Goal: Navigation & Orientation: Find specific page/section

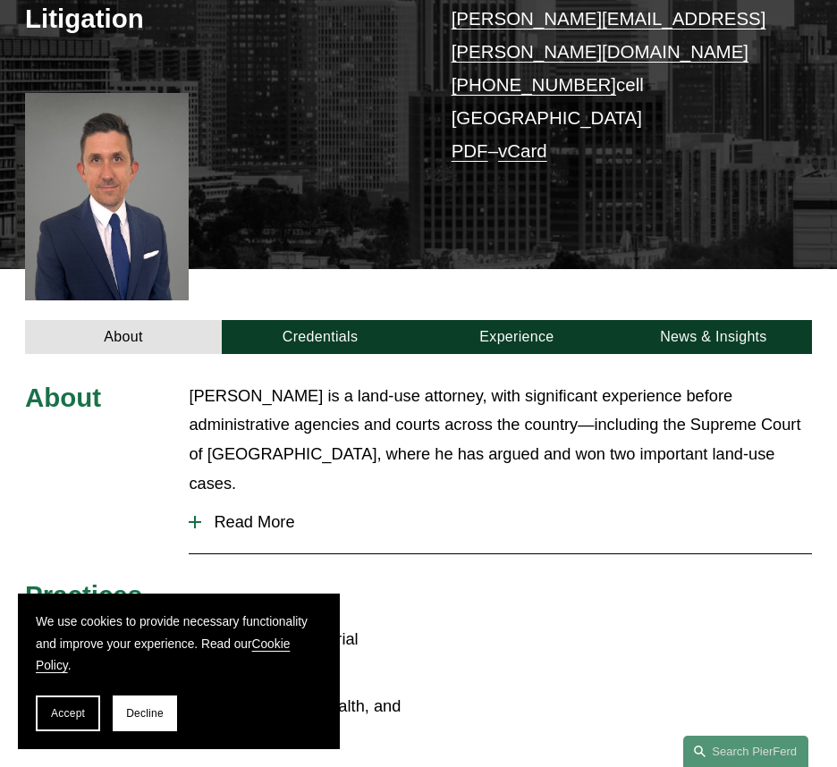
scroll to position [373, 0]
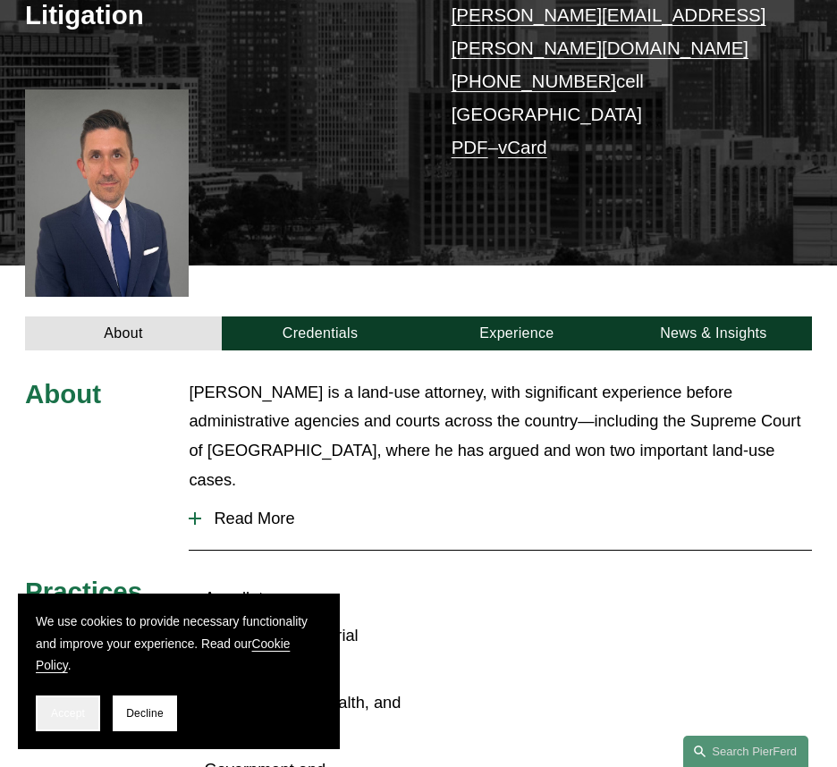
click at [88, 716] on button "Accept" at bounding box center [68, 714] width 64 height 36
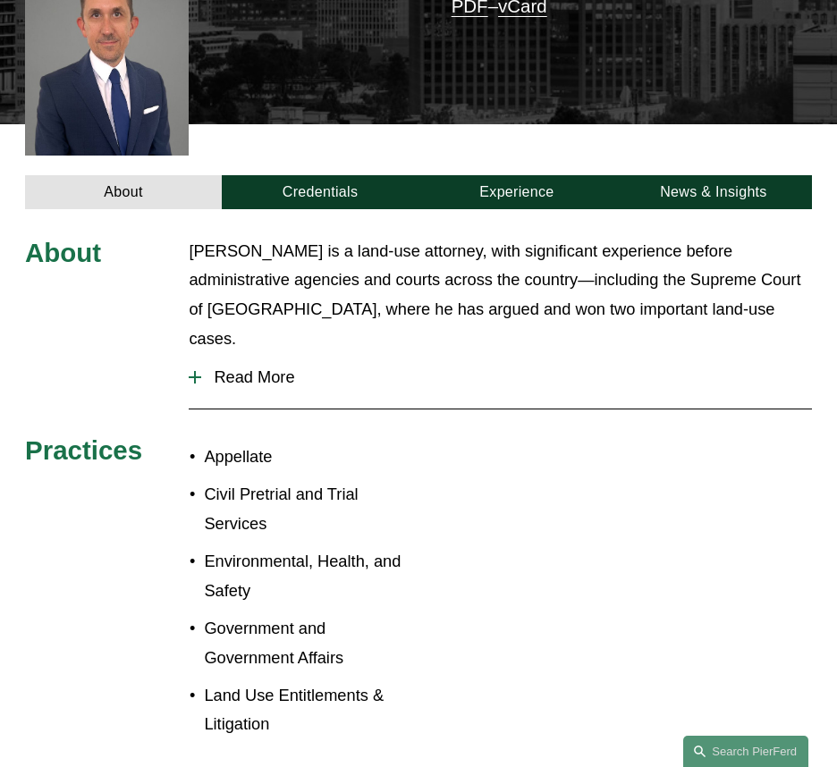
scroll to position [528, 0]
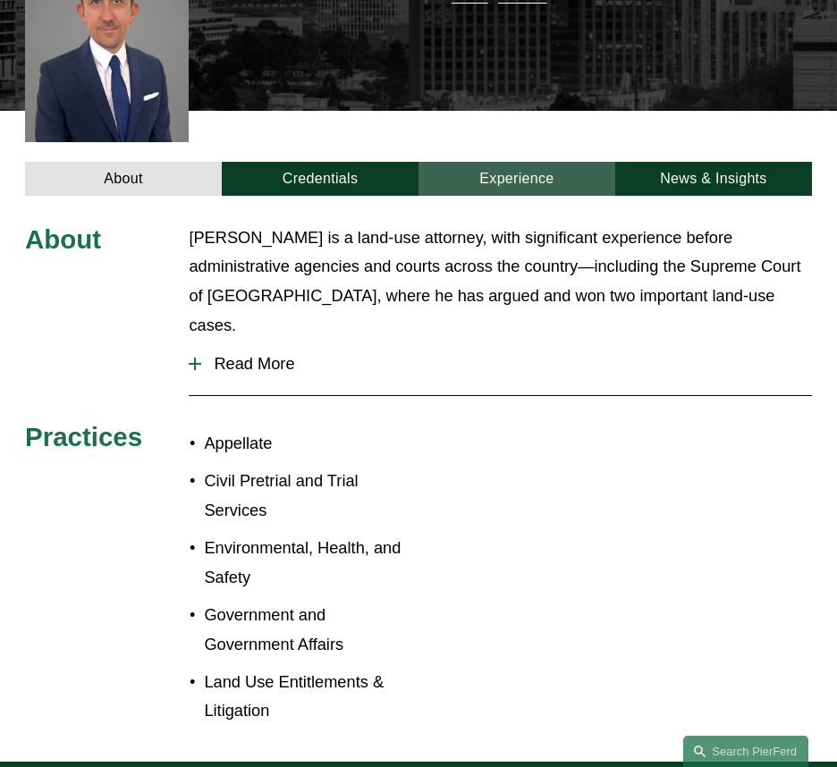
click at [507, 162] on link "Experience" at bounding box center [516, 179] width 197 height 34
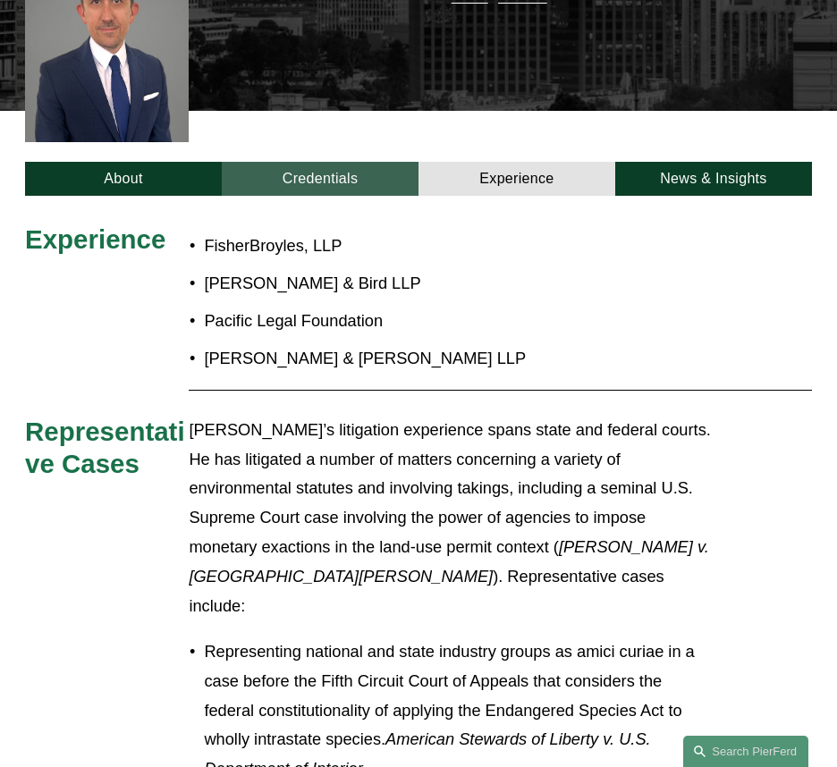
click at [357, 162] on link "Credentials" at bounding box center [320, 179] width 197 height 34
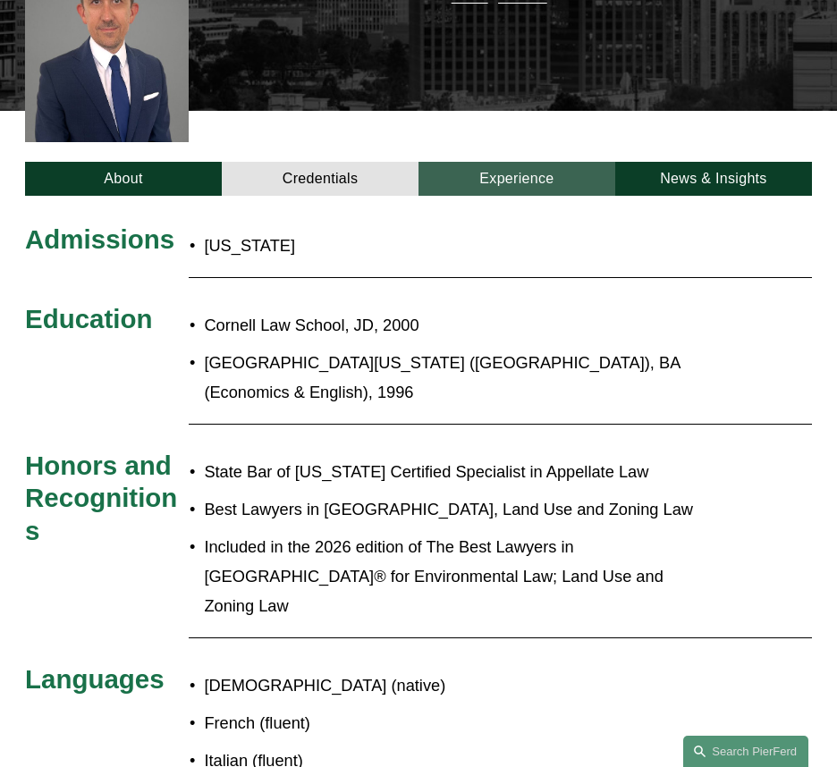
click at [475, 162] on link "Experience" at bounding box center [516, 179] width 197 height 34
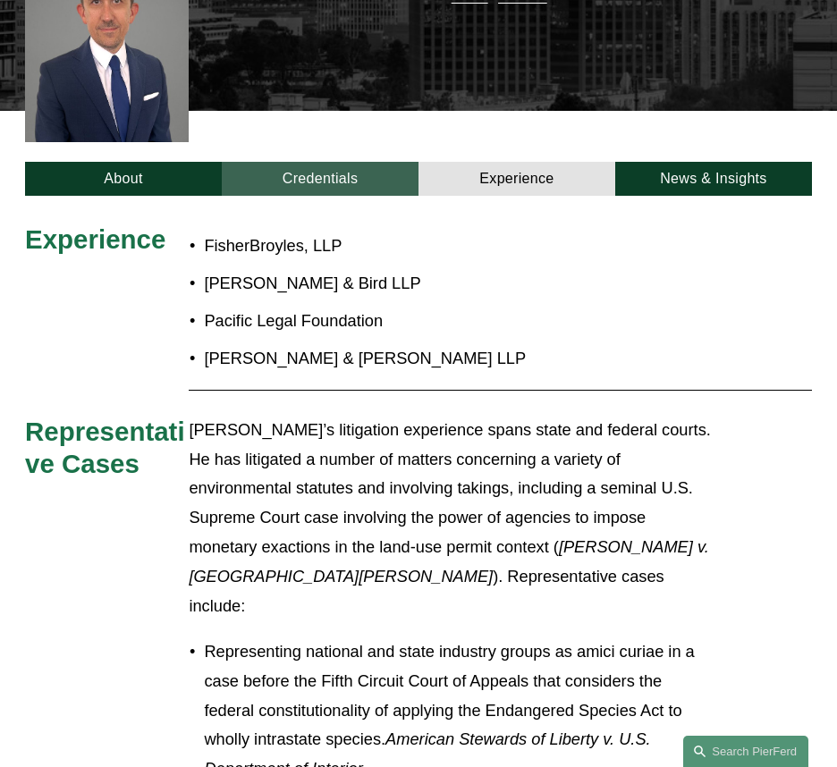
click at [343, 162] on link "Credentials" at bounding box center [320, 179] width 197 height 34
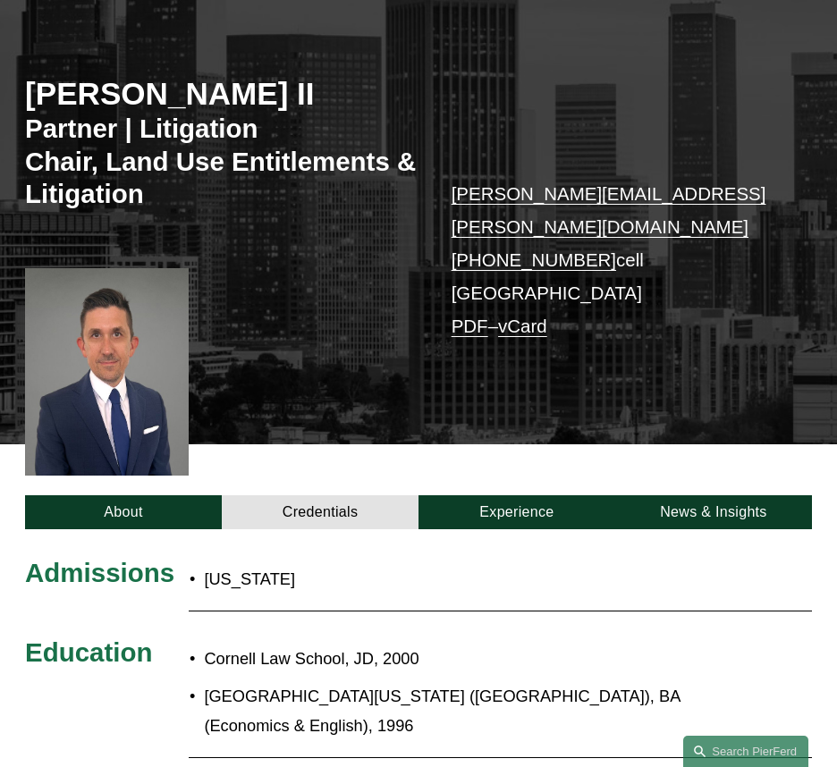
scroll to position [13, 0]
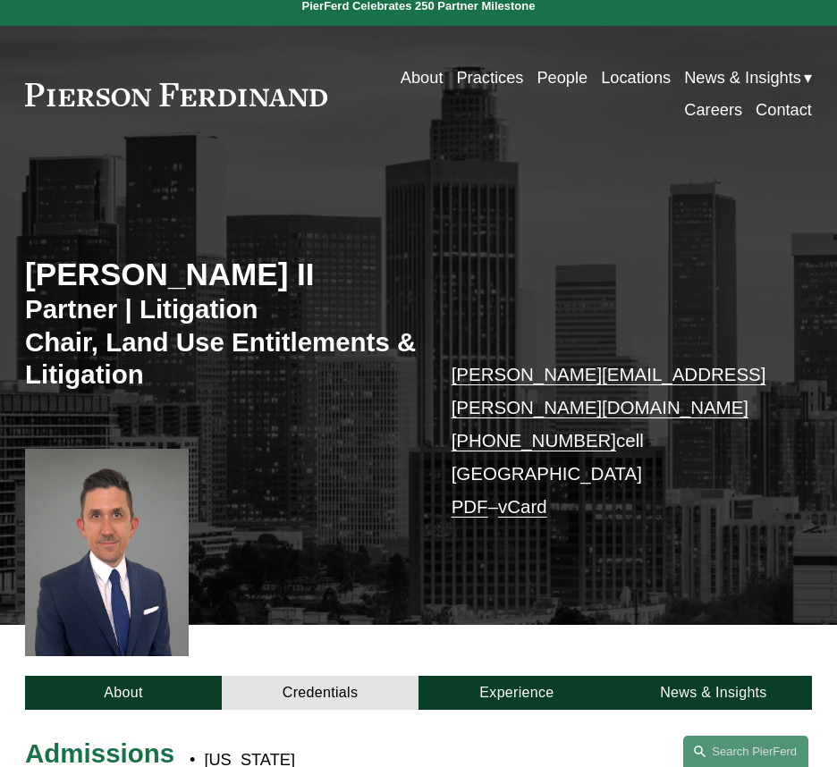
click at [499, 635] on div "About Credentials Experience News & Insights" at bounding box center [418, 667] width 837 height 85
click at [493, 676] on link "Experience" at bounding box center [516, 693] width 197 height 34
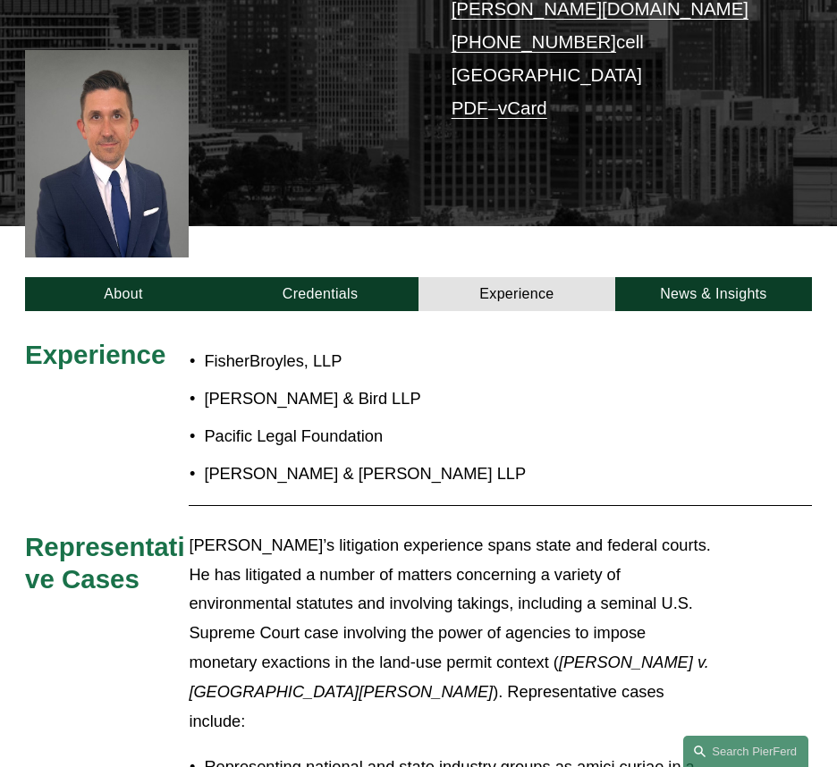
scroll to position [388, 0]
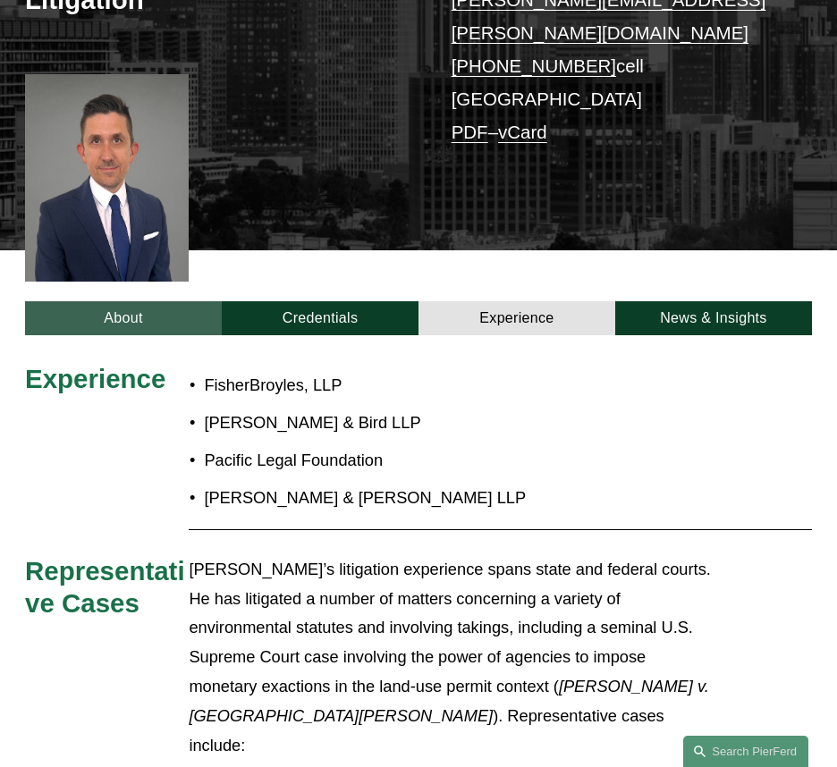
click at [133, 301] on link "About" at bounding box center [123, 318] width 197 height 34
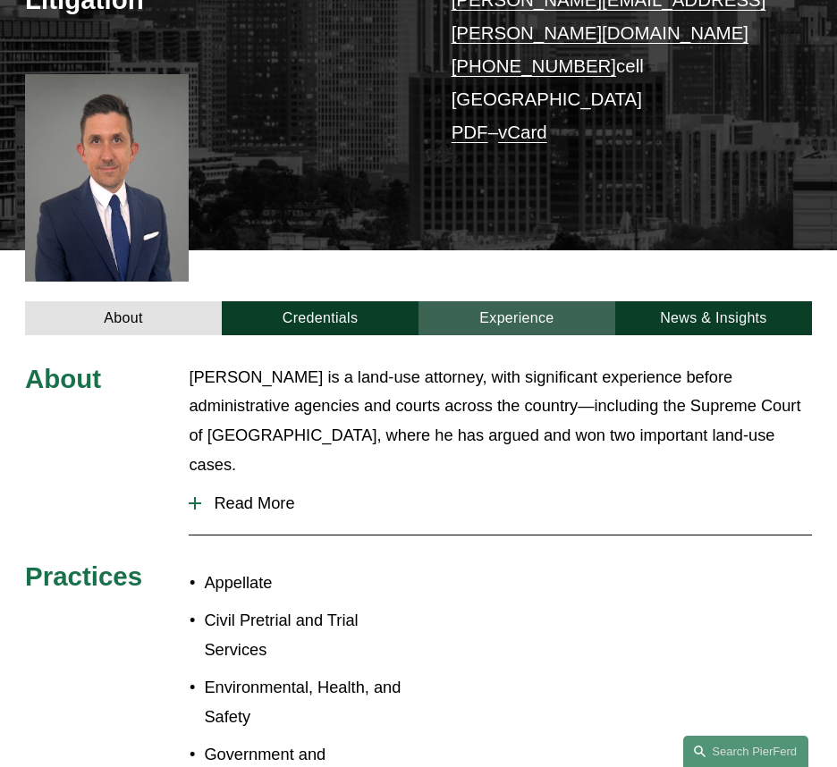
click at [553, 301] on link "Experience" at bounding box center [516, 318] width 197 height 34
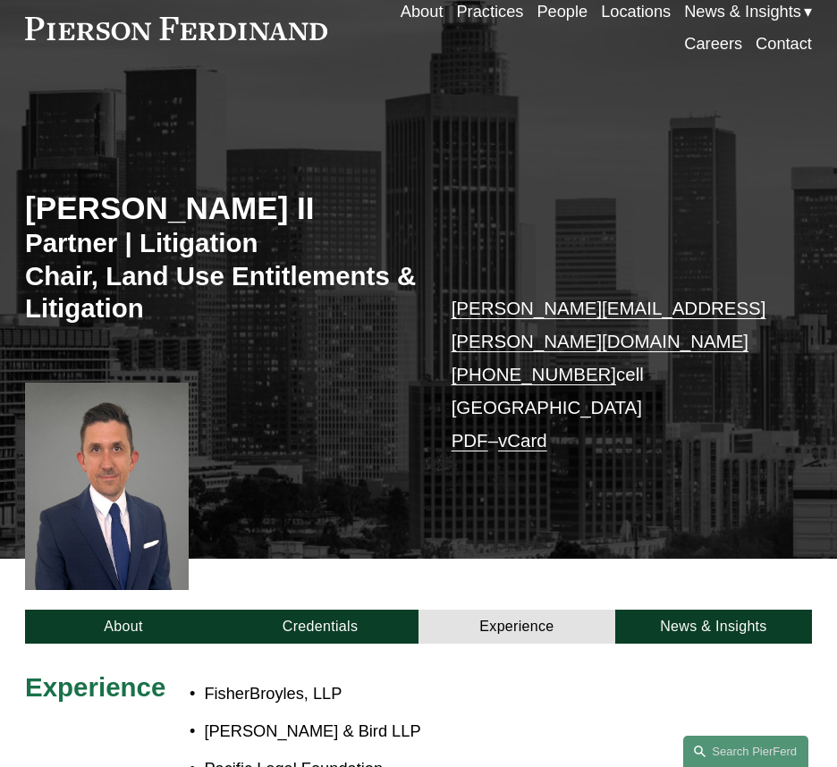
scroll to position [78, 0]
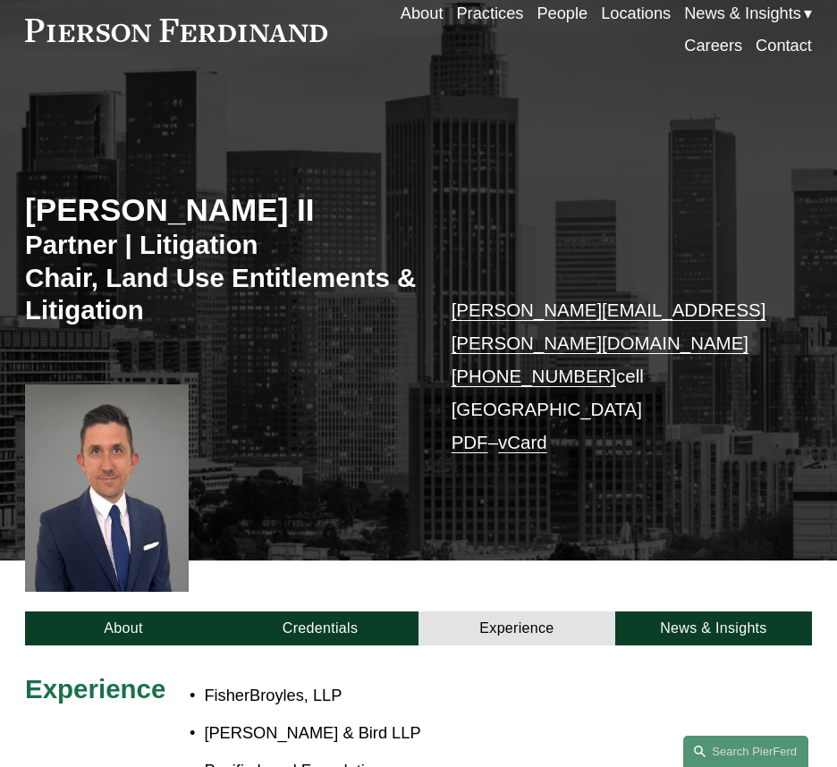
click at [612, 21] on link "Locations" at bounding box center [636, 13] width 70 height 32
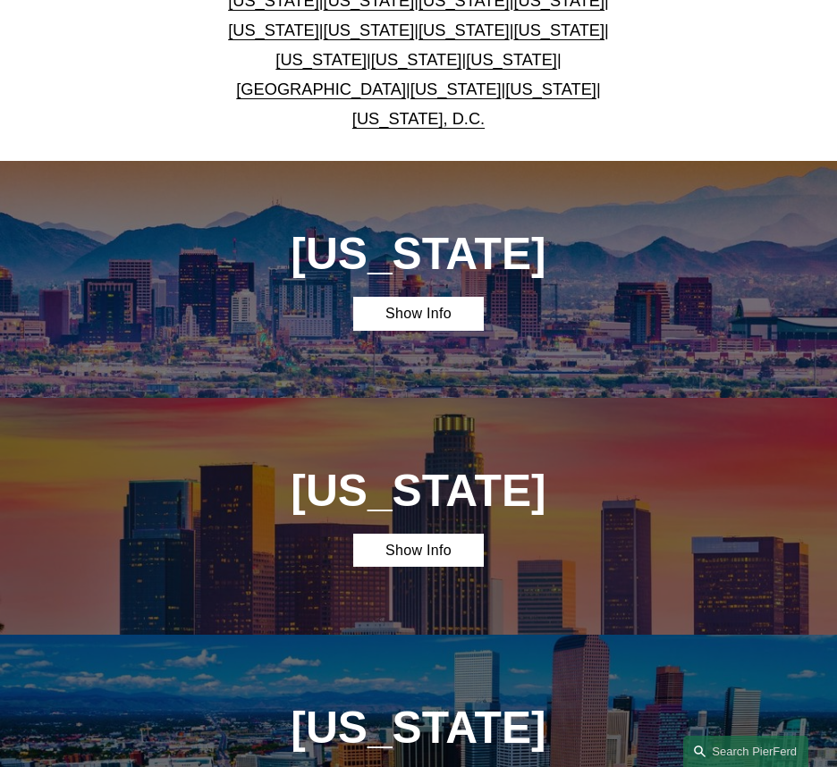
scroll to position [121, 0]
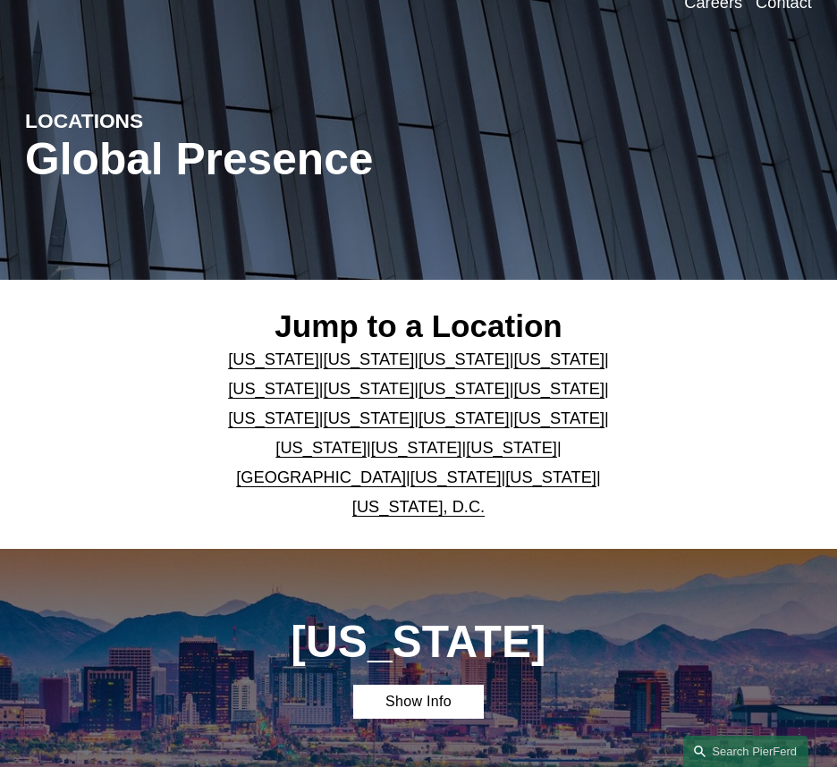
click at [324, 368] on link "[US_STATE]" at bounding box center [369, 359] width 91 height 19
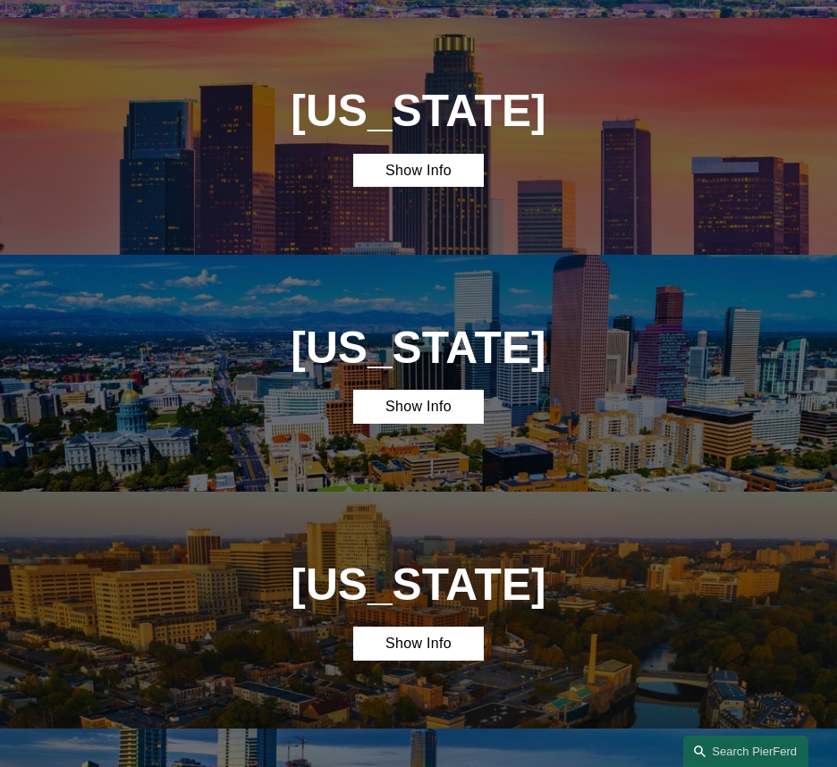
scroll to position [891, 0]
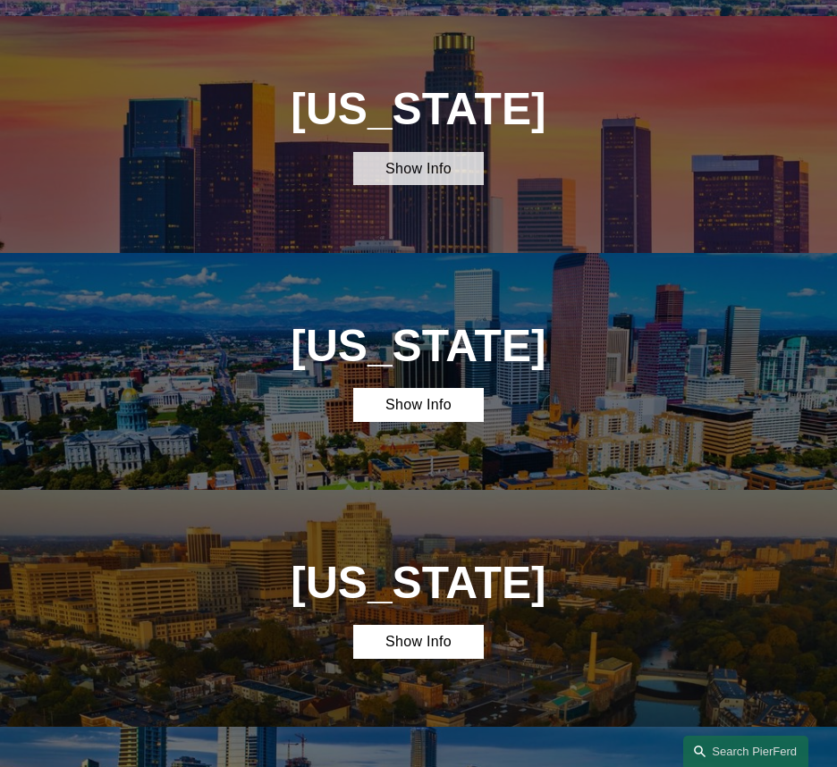
click at [410, 165] on link "Show Info" at bounding box center [418, 169] width 131 height 34
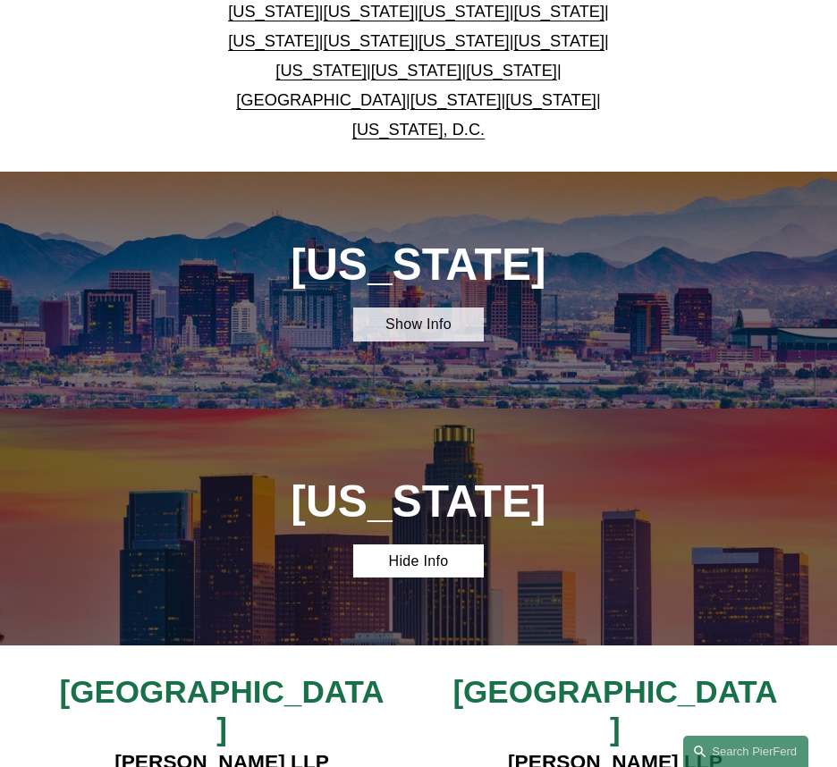
scroll to position [494, 0]
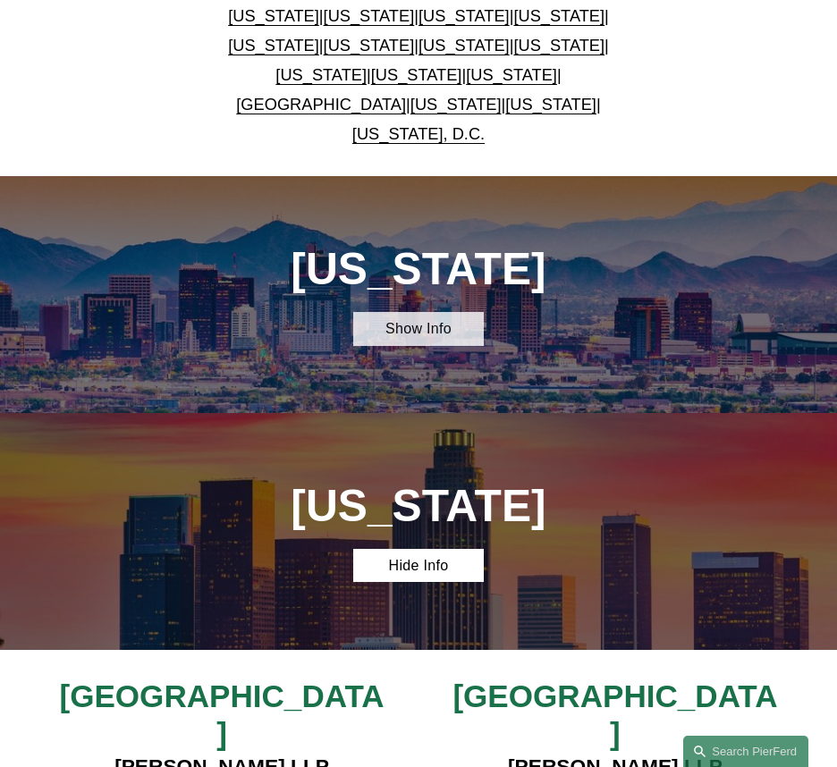
click at [401, 325] on link "Show Info" at bounding box center [418, 329] width 131 height 34
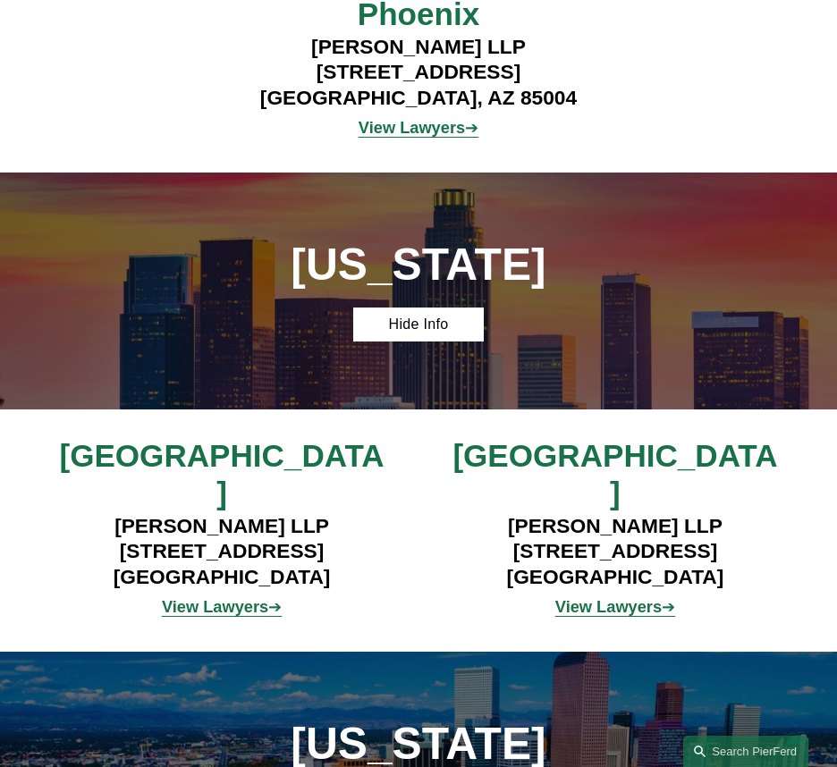
scroll to position [1223, 0]
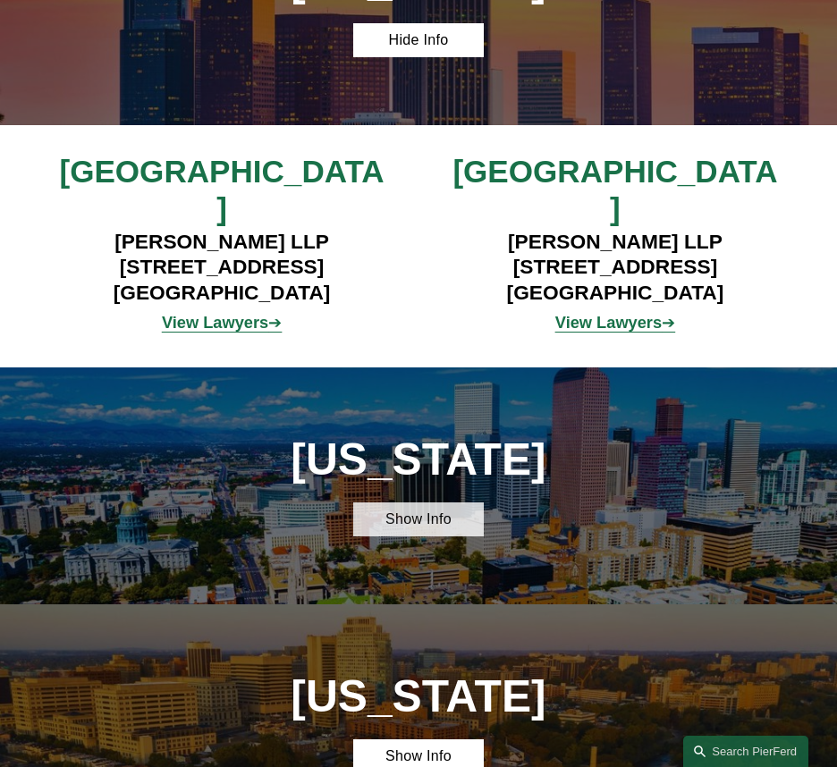
click at [422, 502] on link "Show Info" at bounding box center [418, 519] width 131 height 34
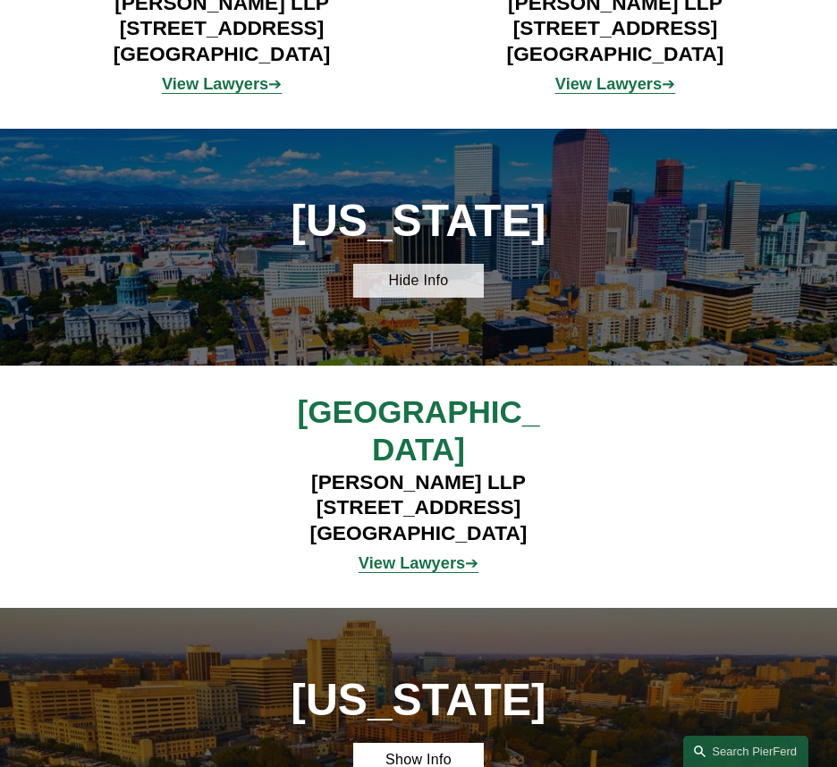
scroll to position [1637, 0]
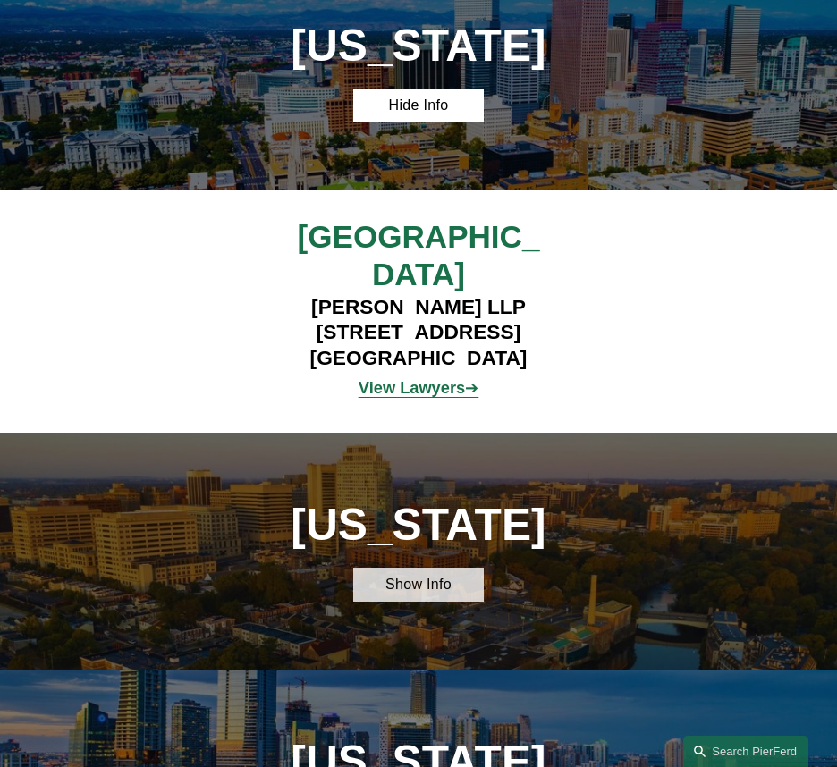
click at [411, 568] on link "Show Info" at bounding box center [418, 585] width 131 height 34
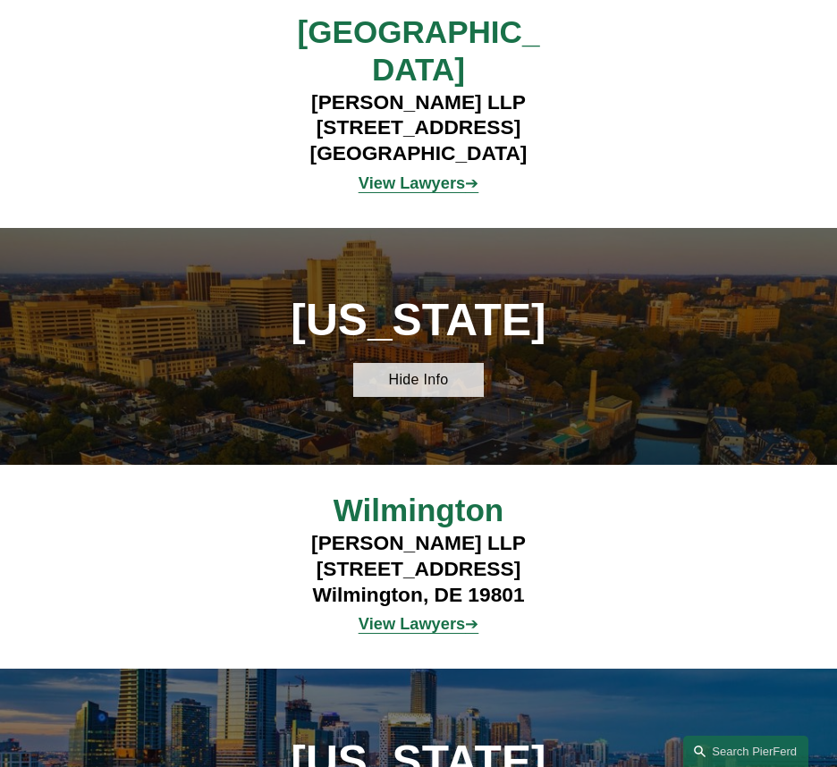
scroll to position [2089, 0]
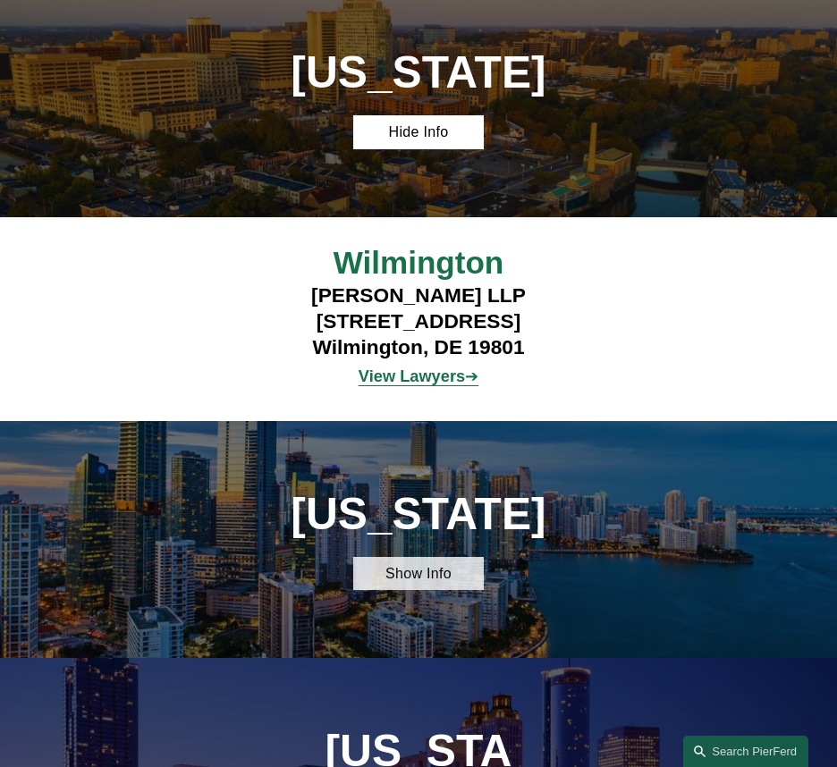
click at [418, 557] on link "Show Info" at bounding box center [418, 574] width 131 height 34
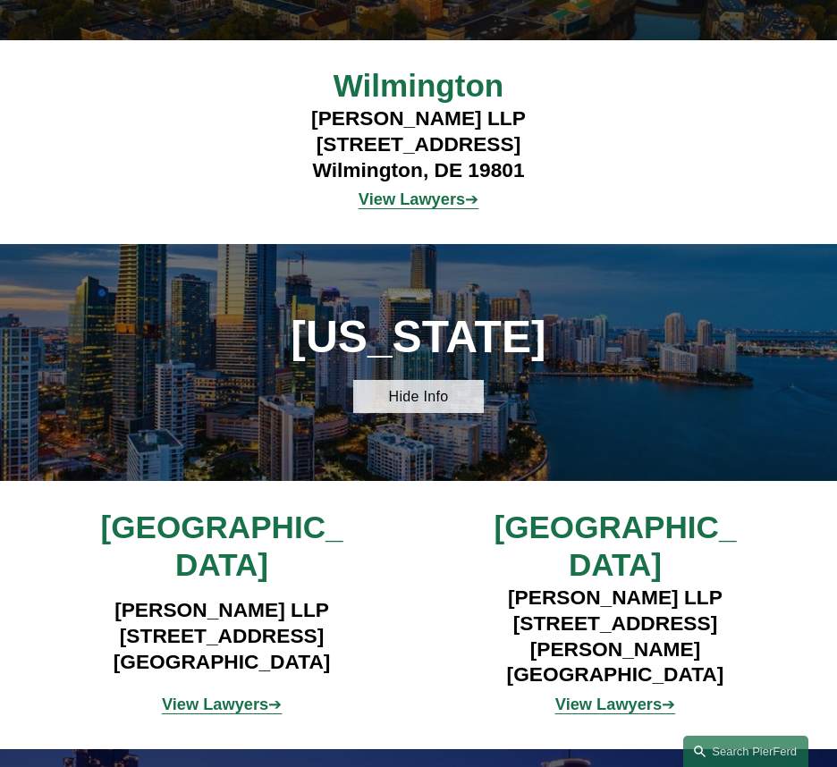
scroll to position [2535, 0]
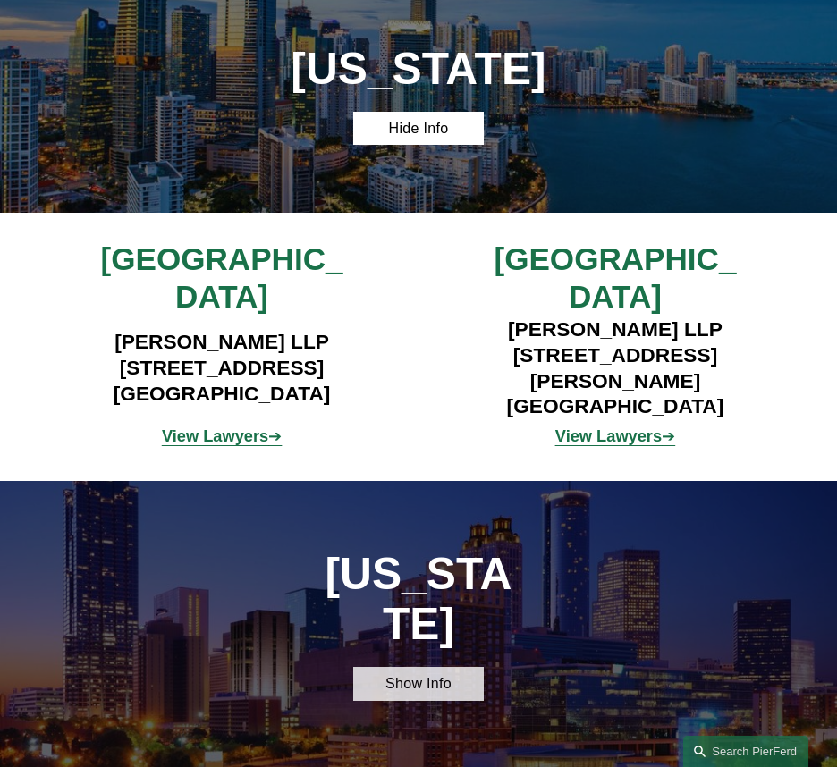
click at [415, 667] on link "Show Info" at bounding box center [418, 684] width 131 height 34
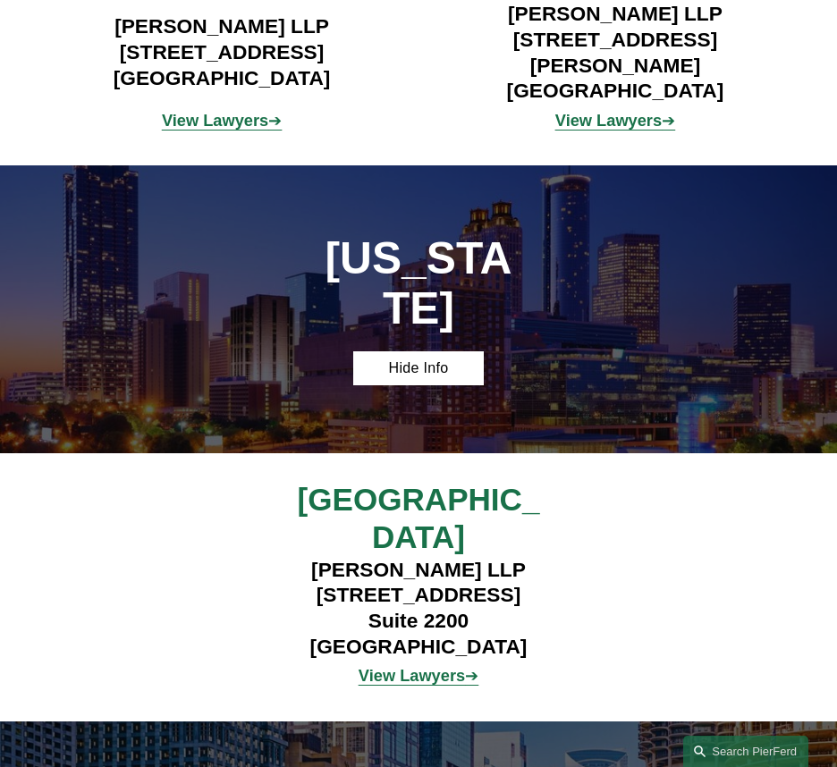
scroll to position [2889, 0]
